Goal: Information Seeking & Learning: Find specific page/section

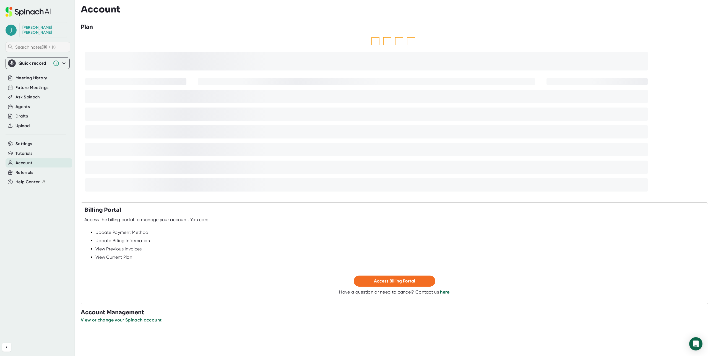
click at [31, 45] on span "Search notes (⌘ + K)" at bounding box center [41, 47] width 53 height 5
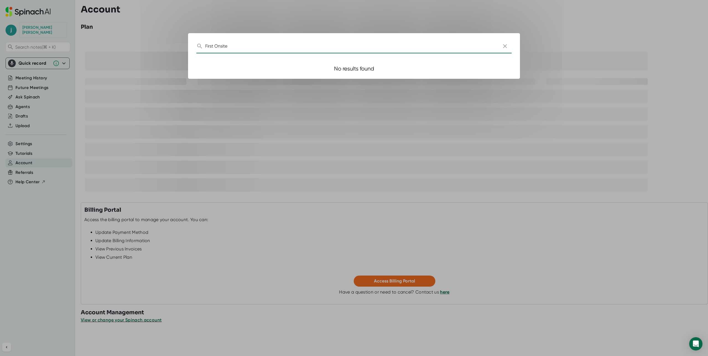
type input "First Onsite"
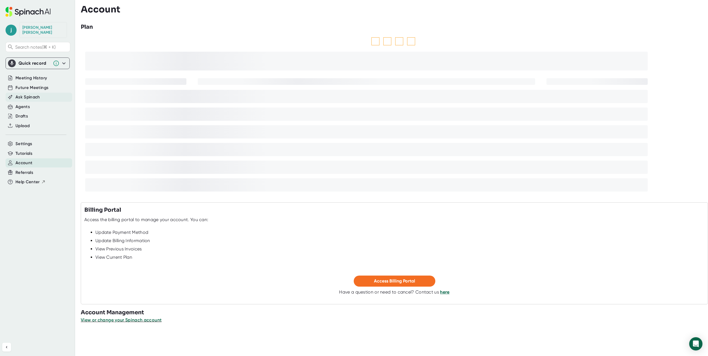
click at [32, 94] on span "Ask Spinach" at bounding box center [27, 97] width 25 height 6
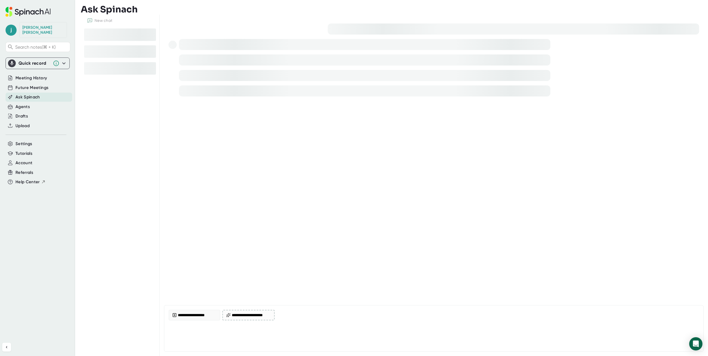
type textarea "x"
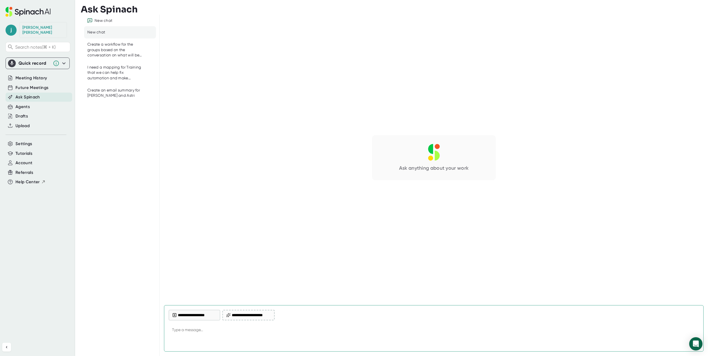
paste textarea "First Onsite"
type textarea "First Onsite"
type textarea "x"
type textarea "First Onsite"
type textarea "x"
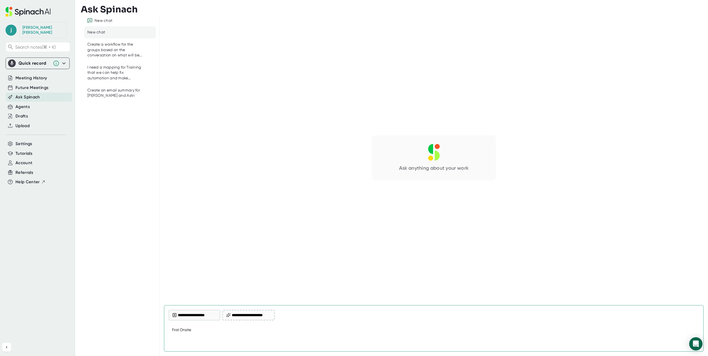
type textarea "First Onsite M"
type textarea "x"
type textarea "First Onsite Me"
type textarea "x"
type textarea "First Onsite Mee"
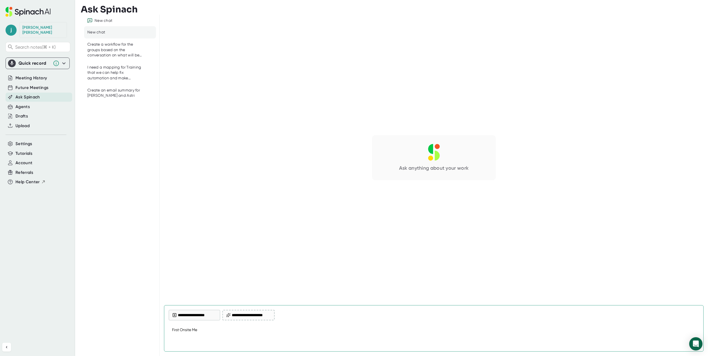
type textarea "x"
type textarea "First Onsite Meet"
type textarea "x"
type textarea "First Onsite Meeti"
type textarea "x"
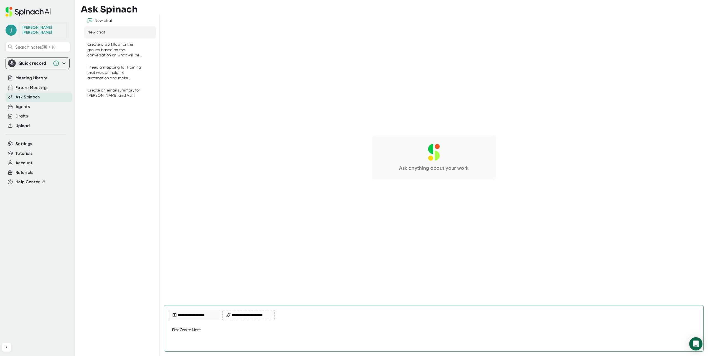
type textarea "First Onsite Meetin"
type textarea "x"
type textarea "First Onsite Meeting"
type textarea "x"
type textarea "First Onsite Meeting"
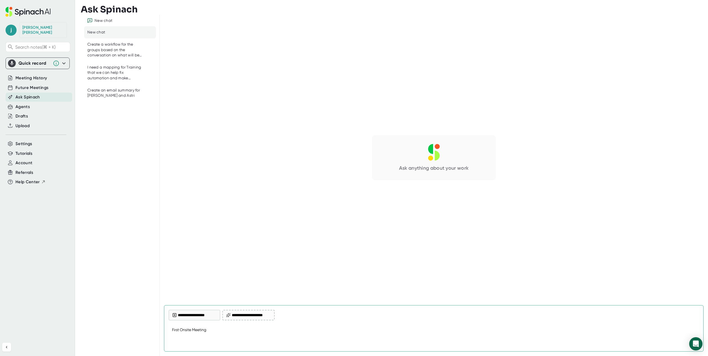
type textarea "x"
type textarea "First Onsite Meeting"
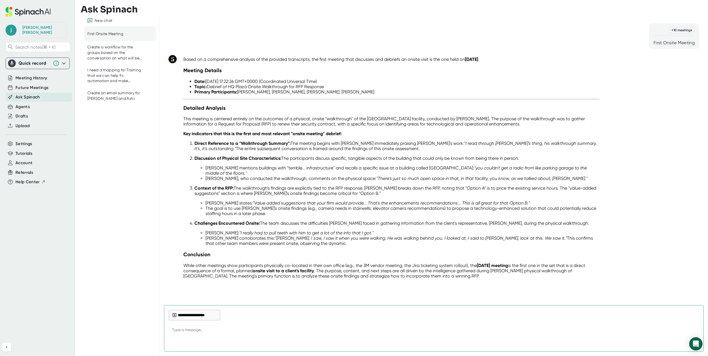
type textarea "x"
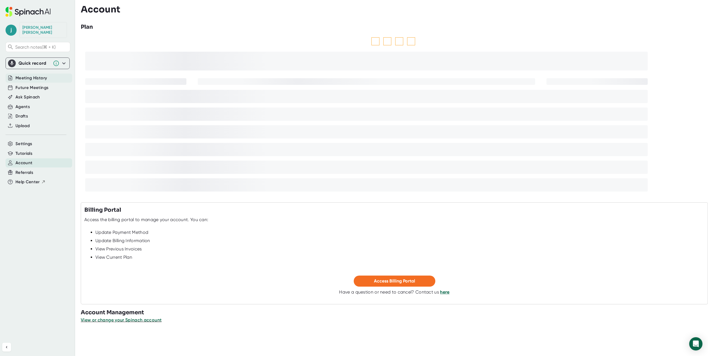
click at [25, 75] on span "Meeting History" at bounding box center [31, 78] width 32 height 6
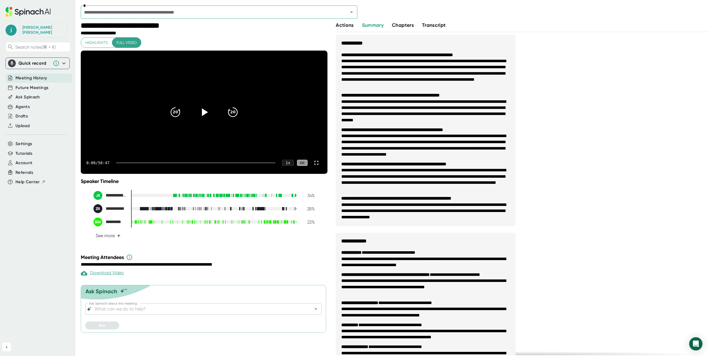
click at [28, 75] on span "Meeting History" at bounding box center [31, 78] width 32 height 6
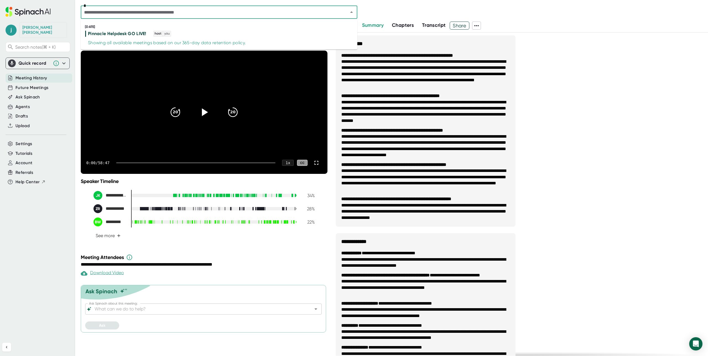
click at [160, 12] on input "text" at bounding box center [210, 12] width 257 height 8
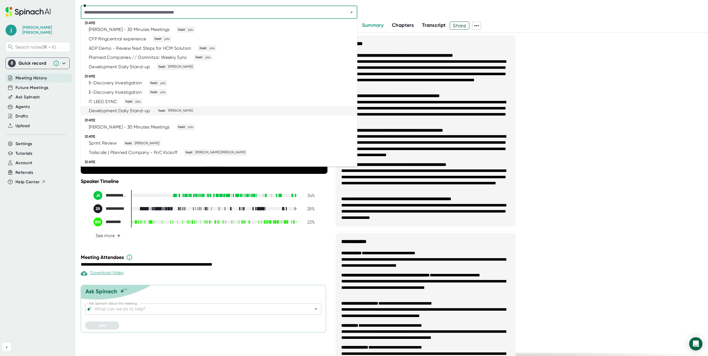
scroll to position [269, 0]
